Goal: Check status: Check status

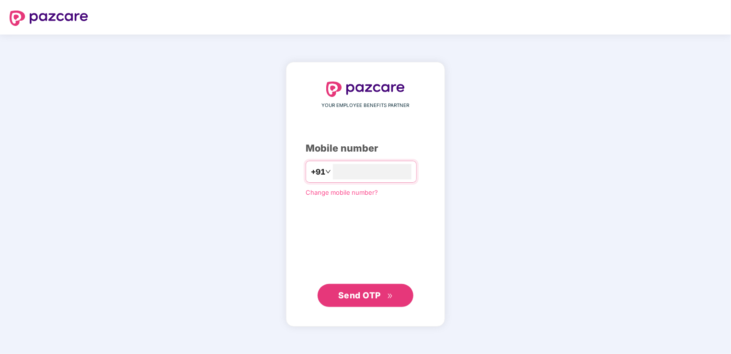
type input "*"
type input "**********"
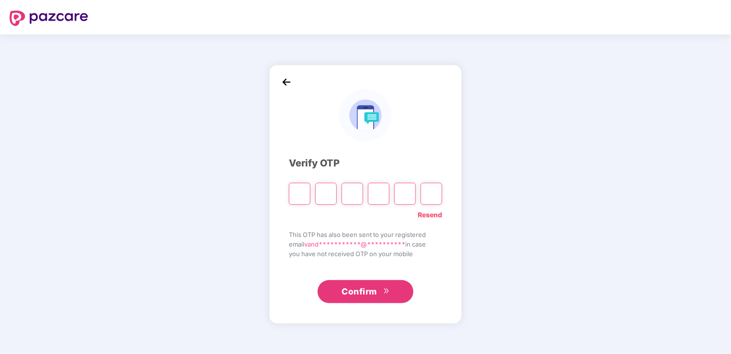
type input "*"
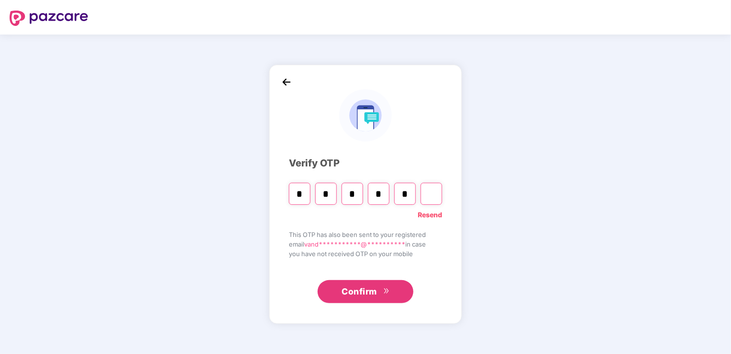
type input "*"
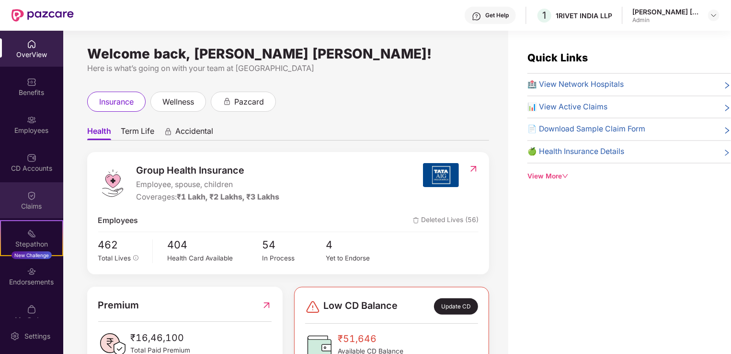
click at [23, 203] on div "Claims" at bounding box center [31, 206] width 63 height 10
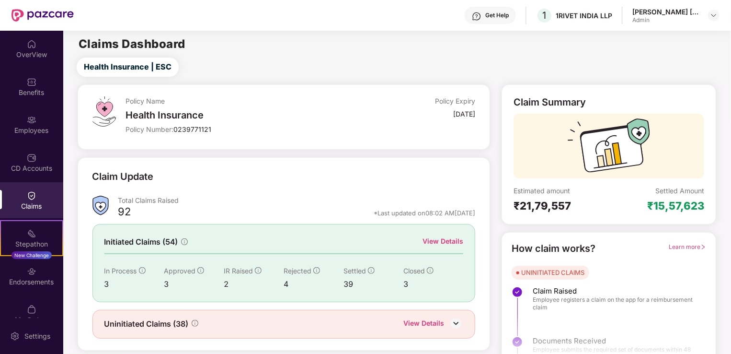
scroll to position [21, 0]
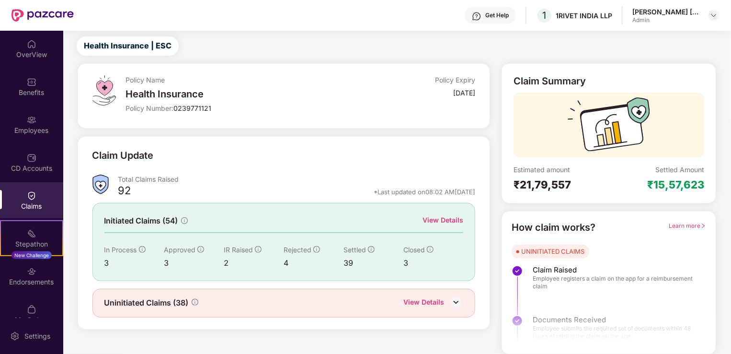
click at [450, 300] on img at bounding box center [456, 302] width 14 height 14
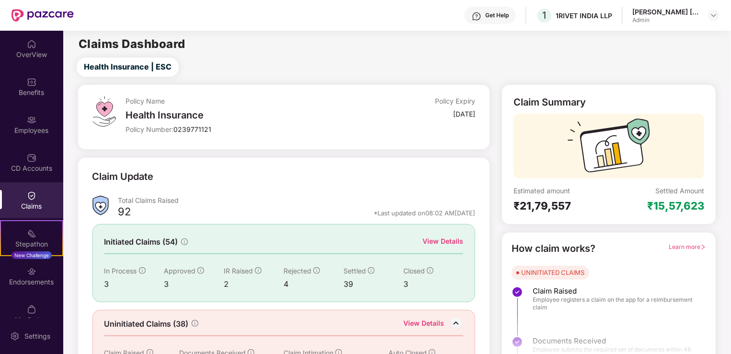
scroll to position [36, 0]
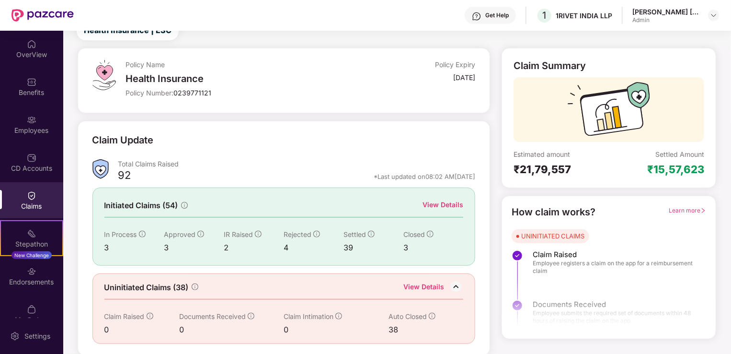
click at [448, 205] on div "View Details" at bounding box center [443, 204] width 41 height 11
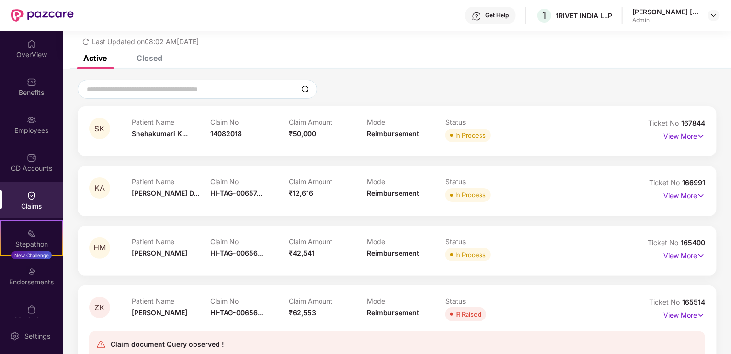
scroll to position [36, 0]
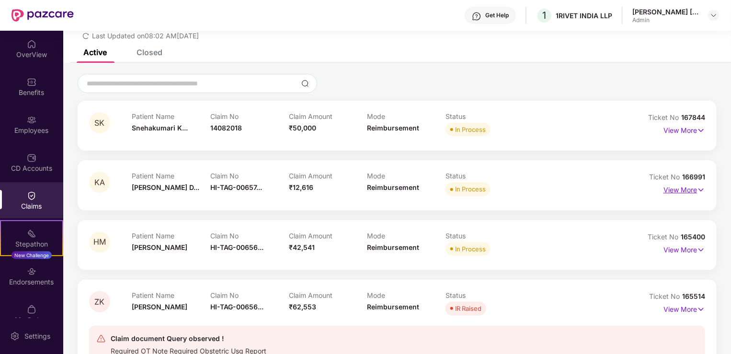
click at [695, 191] on p "View More" at bounding box center [685, 188] width 42 height 13
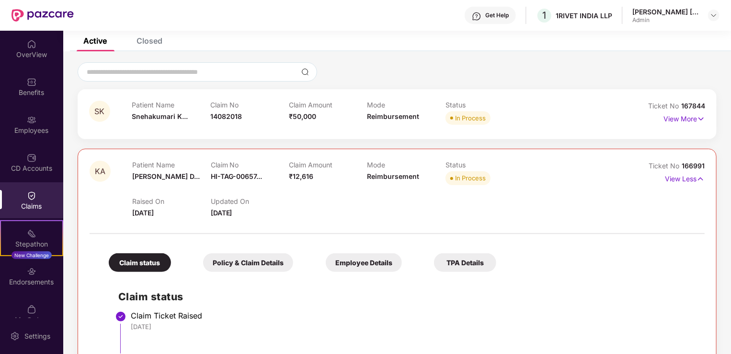
scroll to position [48, 0]
click at [683, 118] on p "View More" at bounding box center [685, 117] width 42 height 13
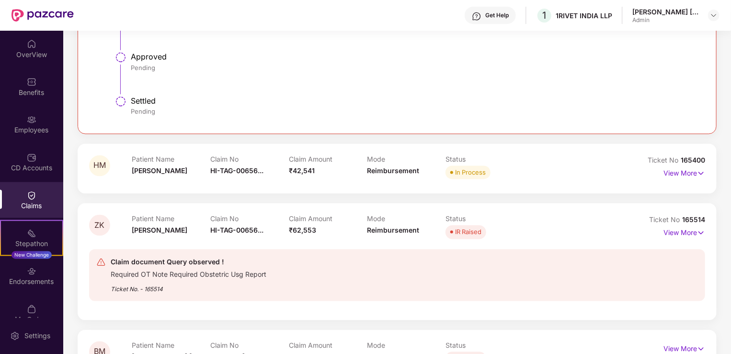
scroll to position [910, 0]
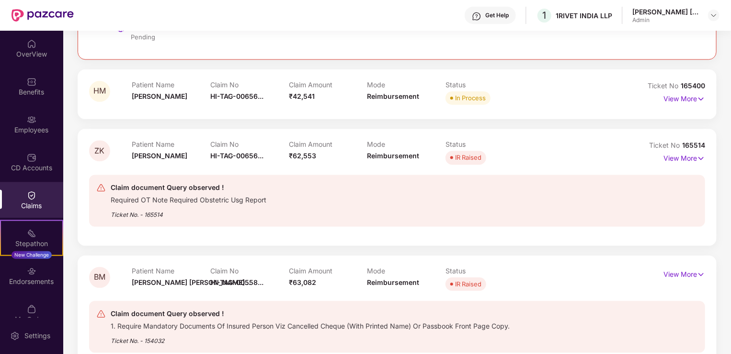
click at [162, 99] on span "[PERSON_NAME]" at bounding box center [160, 96] width 56 height 8
click at [186, 98] on div "Patient Name [PERSON_NAME]" at bounding box center [171, 94] width 79 height 26
click at [682, 101] on p "View More" at bounding box center [685, 98] width 42 height 13
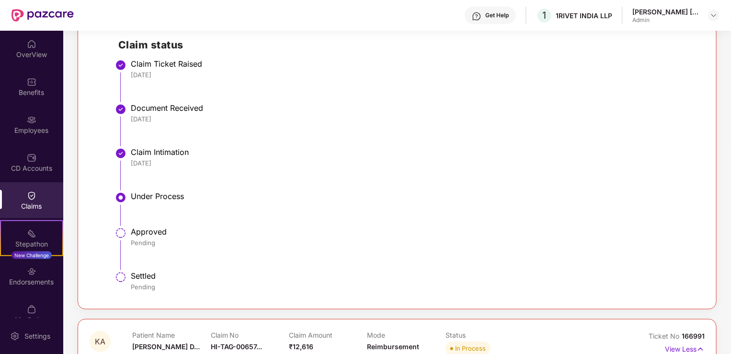
scroll to position [0, 0]
